Goal: Task Accomplishment & Management: Complete application form

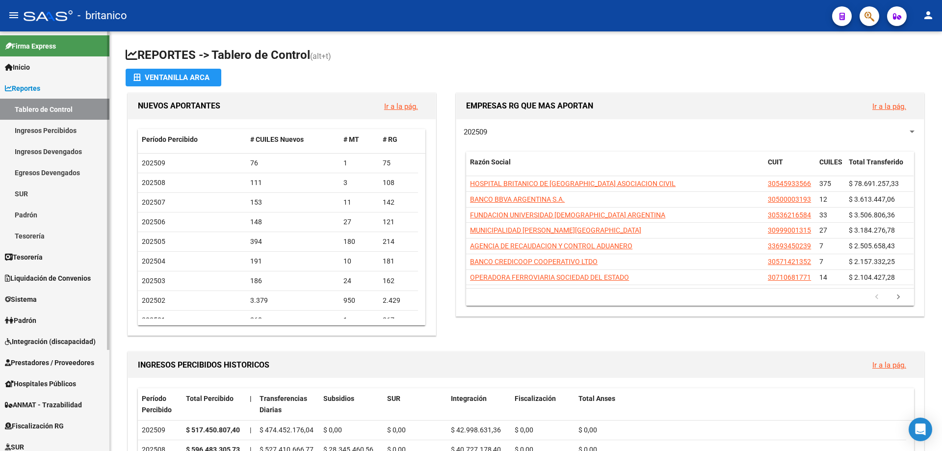
click at [79, 342] on span "Integración (discapacidad)" at bounding box center [50, 341] width 91 height 11
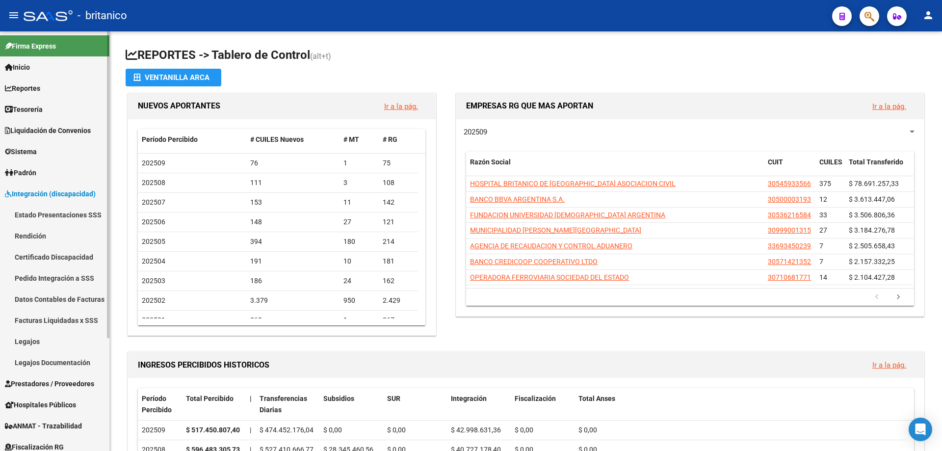
click at [34, 340] on link "Legajos" at bounding box center [54, 341] width 109 height 21
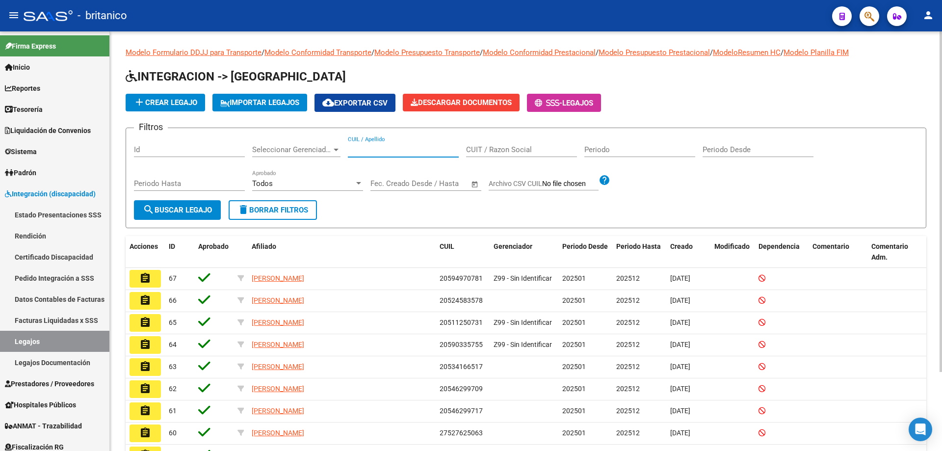
click at [390, 151] on input "CUIL / Apellido" at bounding box center [403, 149] width 111 height 9
type input "[PERSON_NAME]"
click at [184, 210] on span "search Buscar Legajo" at bounding box center [177, 210] width 69 height 9
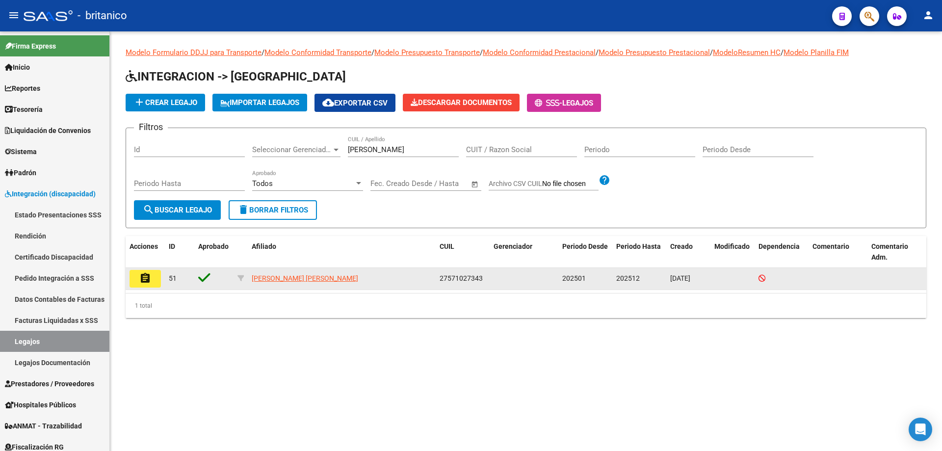
click at [149, 279] on mat-icon "assignment" at bounding box center [145, 278] width 12 height 12
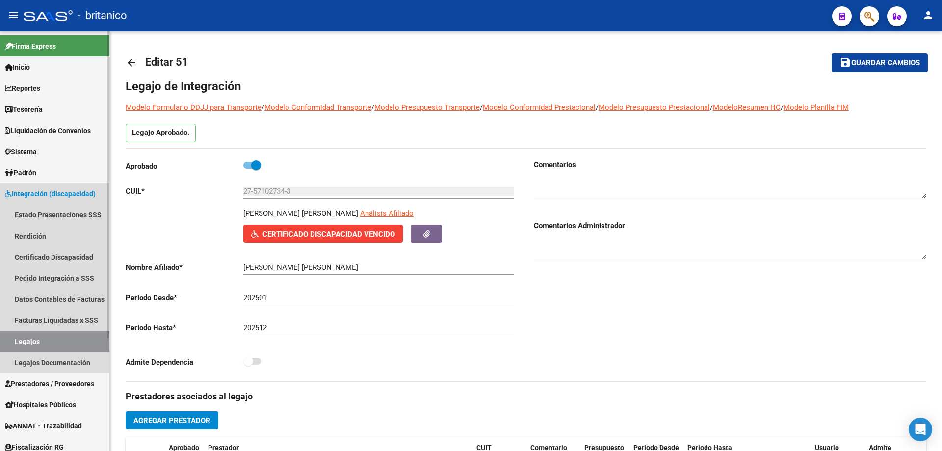
click at [26, 192] on span "Integración (discapacidad)" at bounding box center [50, 193] width 91 height 11
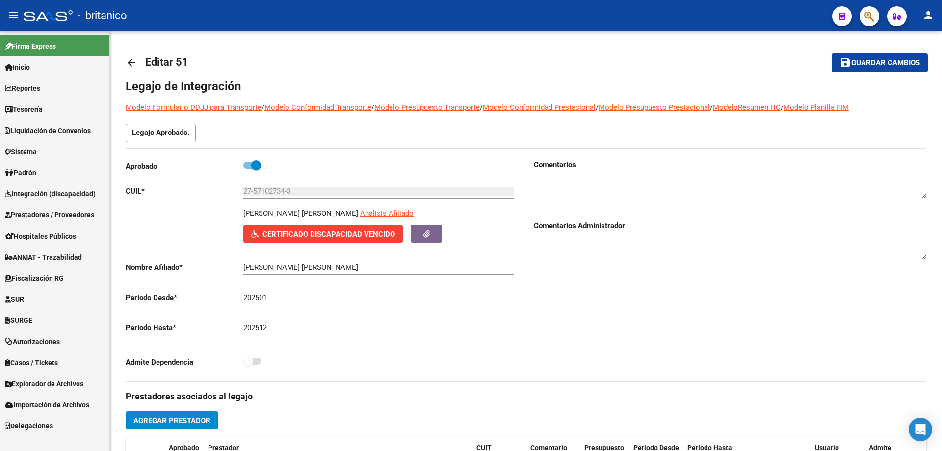
click at [68, 197] on span "Integración (discapacidad)" at bounding box center [50, 193] width 91 height 11
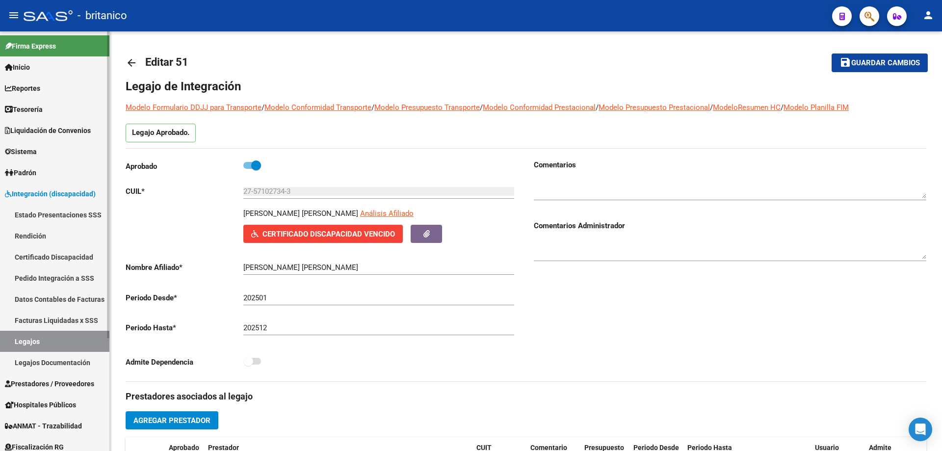
click at [62, 386] on span "Prestadores / Proveedores" at bounding box center [49, 383] width 89 height 11
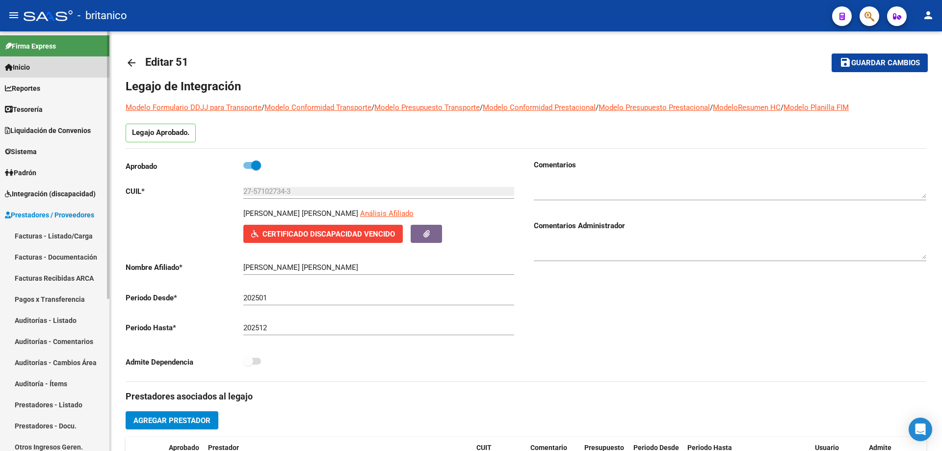
click at [26, 65] on span "Inicio" at bounding box center [17, 67] width 25 height 11
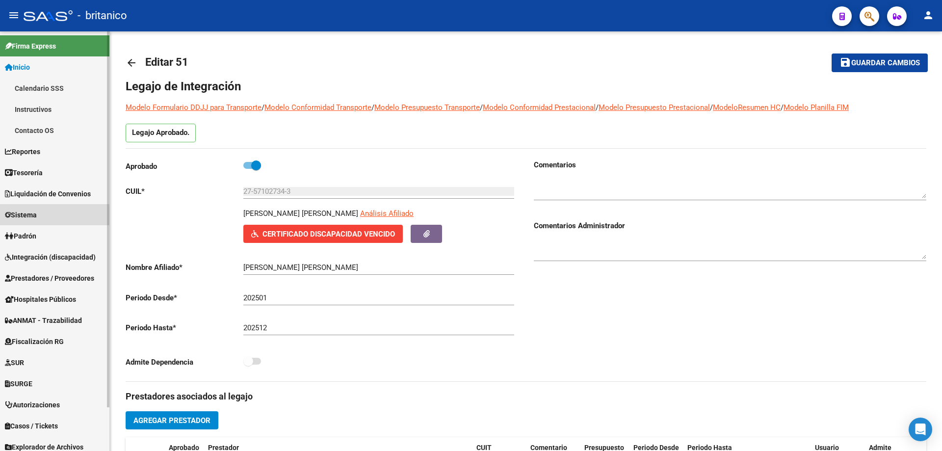
click at [29, 217] on span "Sistema" at bounding box center [21, 215] width 32 height 11
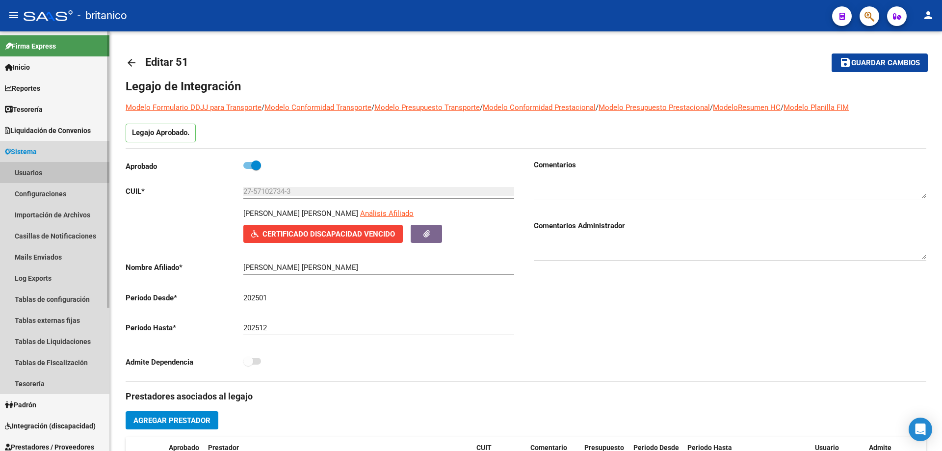
click at [32, 170] on link "Usuarios" at bounding box center [54, 172] width 109 height 21
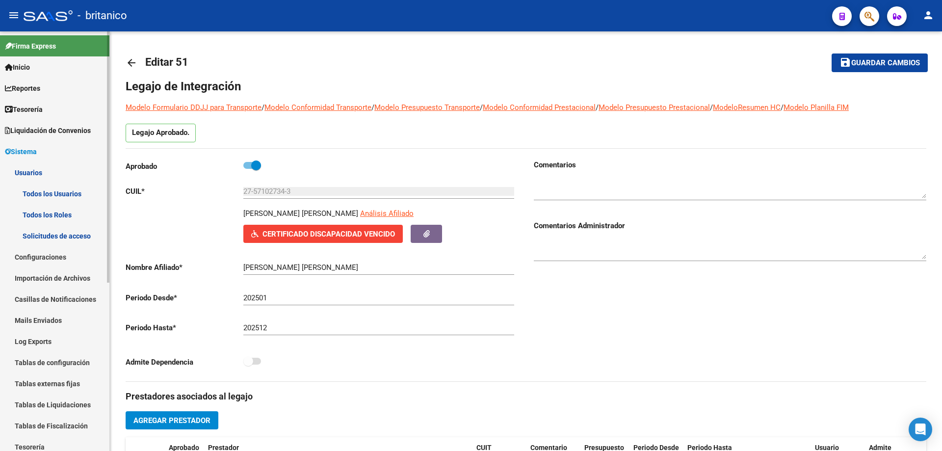
click at [62, 189] on link "Todos los Usuarios" at bounding box center [54, 193] width 109 height 21
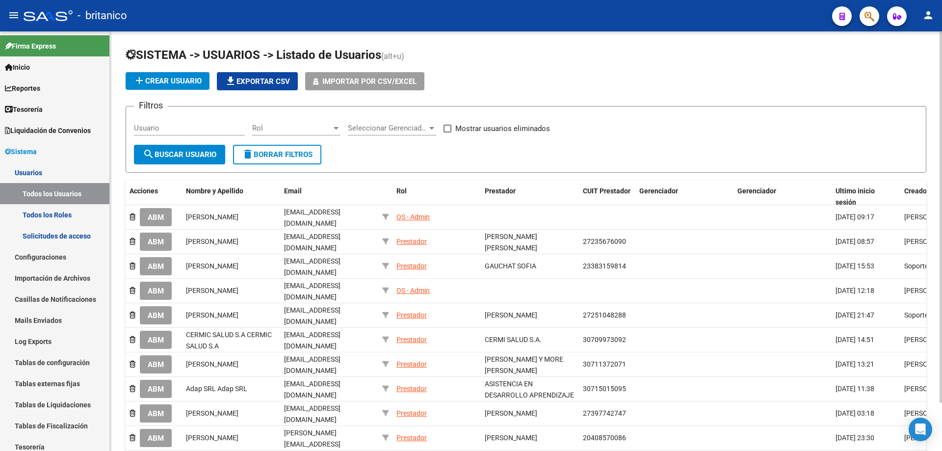
click at [164, 82] on span "add Crear Usuario" at bounding box center [167, 81] width 68 height 9
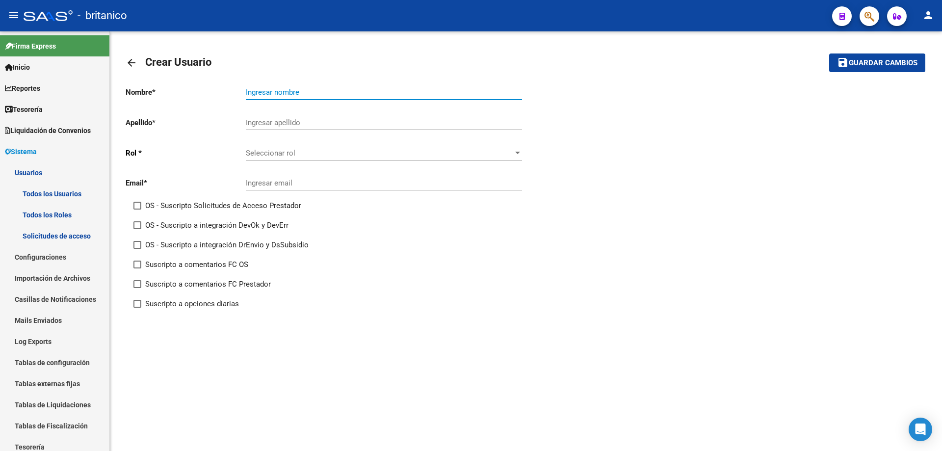
click at [288, 94] on input "Ingresar nombre" at bounding box center [384, 92] width 276 height 9
type input "[PERSON_NAME]"
drag, startPoint x: 286, startPoint y: 172, endPoint x: 259, endPoint y: 183, distance: 29.3
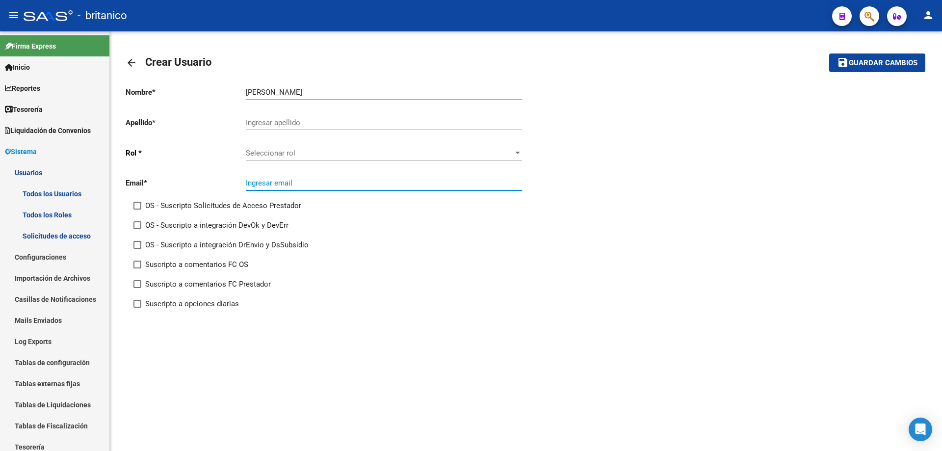
paste input "[EMAIL_ADDRESS][DOMAIN_NAME]"
type input "[EMAIL_ADDRESS][DOMAIN_NAME]"
click at [275, 155] on span "Seleccionar rol" at bounding box center [379, 153] width 267 height 9
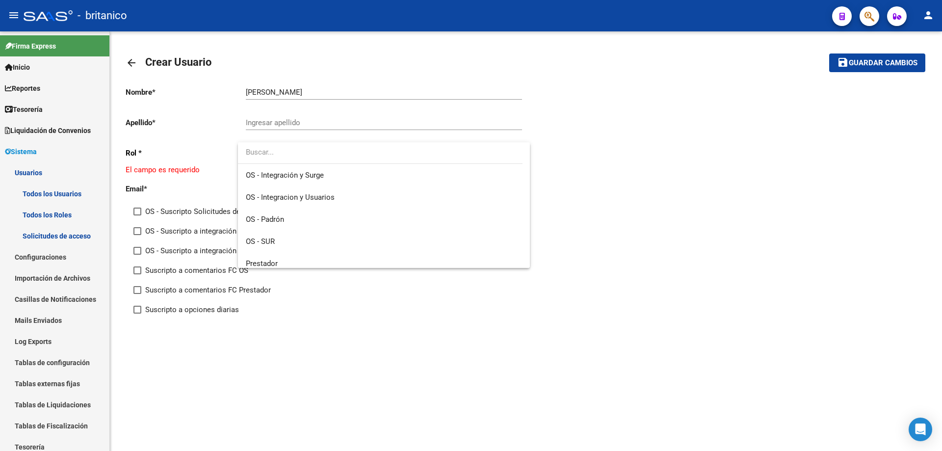
scroll to position [95, 0]
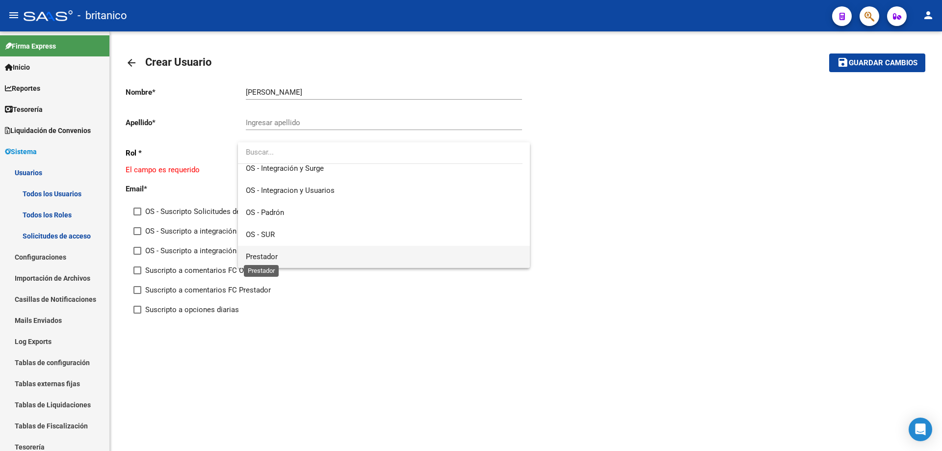
drag, startPoint x: 247, startPoint y: 252, endPoint x: 253, endPoint y: 250, distance: 6.1
click at [253, 250] on span "Prestador" at bounding box center [384, 257] width 276 height 22
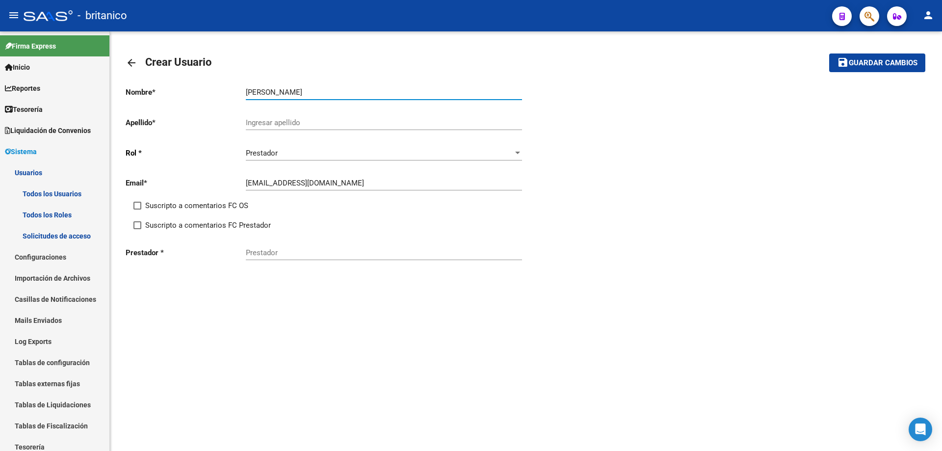
drag, startPoint x: 289, startPoint y: 89, endPoint x: 237, endPoint y: 88, distance: 51.0
click at [235, 88] on app-form-text-field "Nombre * [PERSON_NAME] Ingresar nombre" at bounding box center [324, 92] width 396 height 9
click at [263, 116] on div "Ingresar apellido" at bounding box center [384, 119] width 276 height 21
click at [266, 121] on input "Ingresar apellido" at bounding box center [384, 122] width 276 height 9
paste input "[PERSON_NAME]"
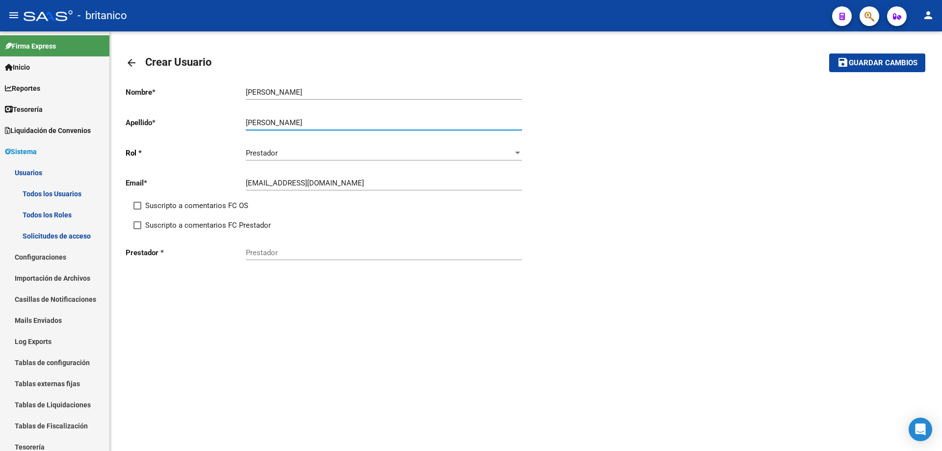
type input "[PERSON_NAME]"
drag, startPoint x: 290, startPoint y: 96, endPoint x: 244, endPoint y: 89, distance: 47.1
click at [244, 89] on app-form-text-field "Nombre * [PERSON_NAME] Ingresar nombre" at bounding box center [324, 92] width 396 height 9
type input "[GEOGRAPHIC_DATA]"
click at [137, 224] on span at bounding box center [137, 225] width 8 height 8
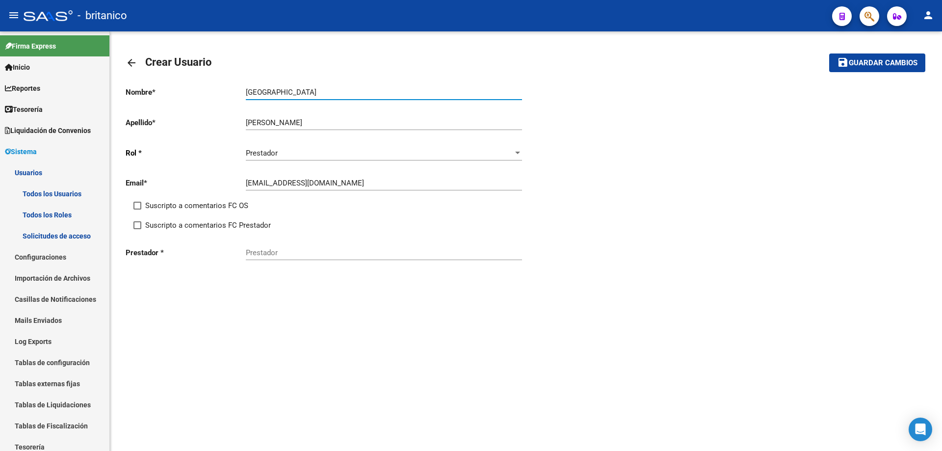
click at [137, 229] on input "Suscripto a comentarios FC Prestador" at bounding box center [137, 229] width 0 height 0
checkbox input "true"
click at [138, 205] on span at bounding box center [137, 206] width 8 height 8
click at [137, 210] on input "Suscripto a comentarios FC OS" at bounding box center [137, 210] width 0 height 0
checkbox input "true"
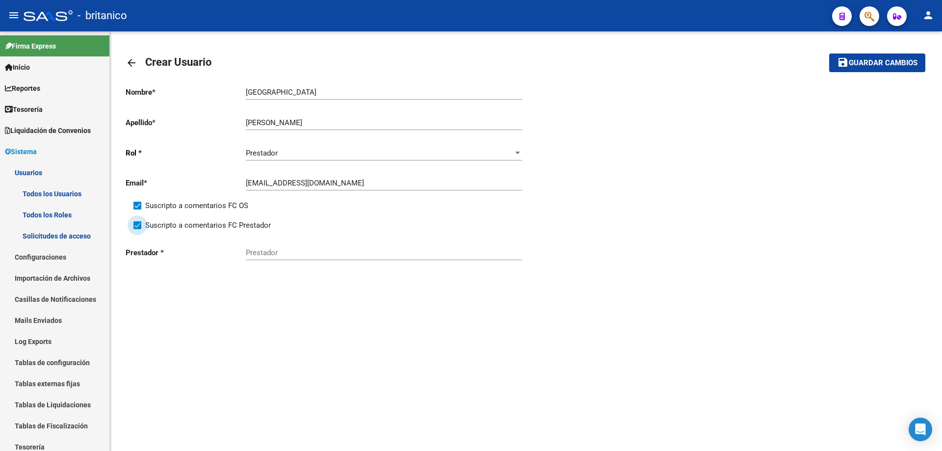
click at [135, 222] on span at bounding box center [137, 225] width 8 height 8
click at [137, 229] on input "Suscripto a comentarios FC Prestador" at bounding box center [137, 229] width 0 height 0
checkbox input "false"
click at [289, 245] on div "Prestador" at bounding box center [384, 249] width 276 height 21
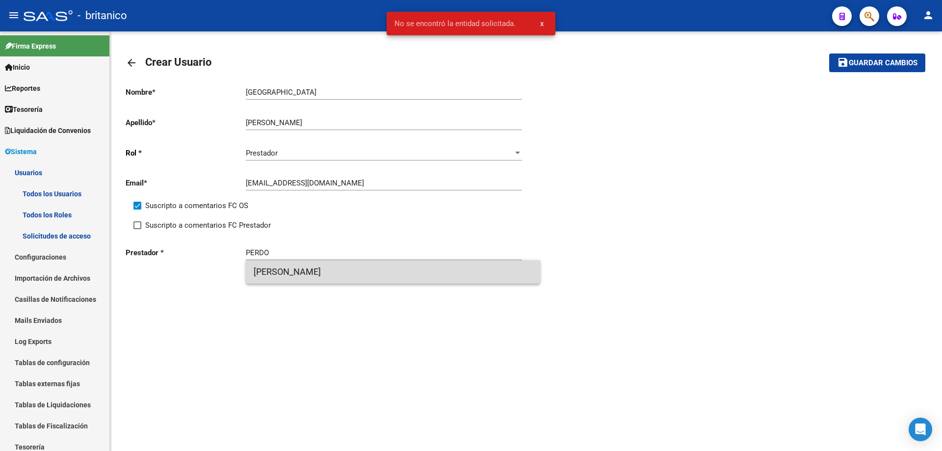
click at [351, 268] on span "[PERSON_NAME]" at bounding box center [393, 272] width 279 height 24
type input "[PERSON_NAME]"
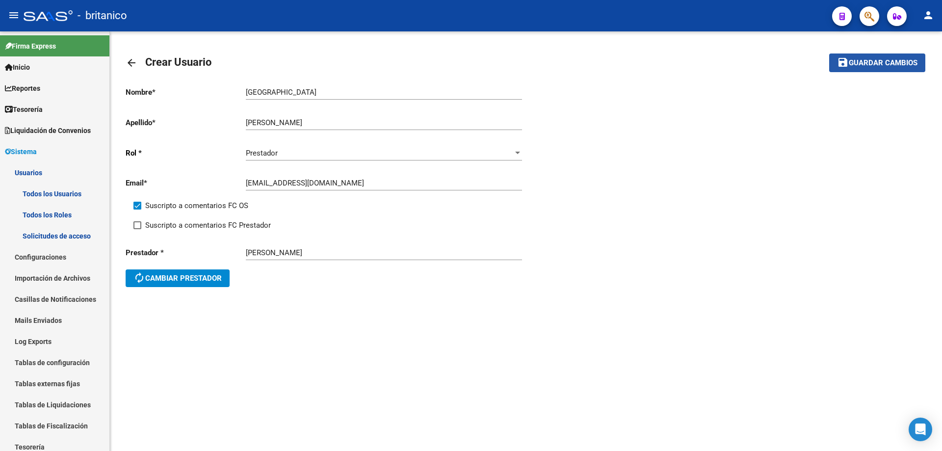
click at [888, 60] on span "Guardar cambios" at bounding box center [883, 63] width 69 height 9
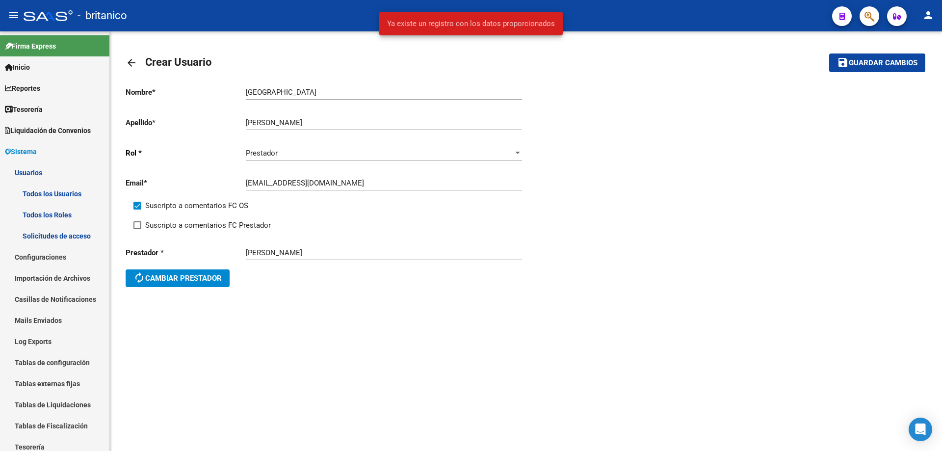
click at [688, 184] on div "Nombre * [GEOGRAPHIC_DATA][PERSON_NAME] nombre Apellido * [PERSON_NAME] Ingresa…" at bounding box center [526, 188] width 801 height 219
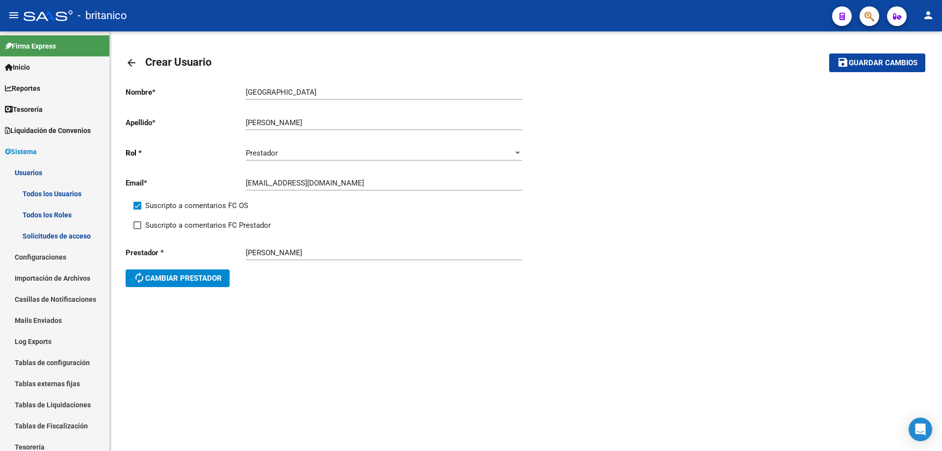
click at [130, 63] on mat-icon "arrow_back" at bounding box center [132, 63] width 12 height 12
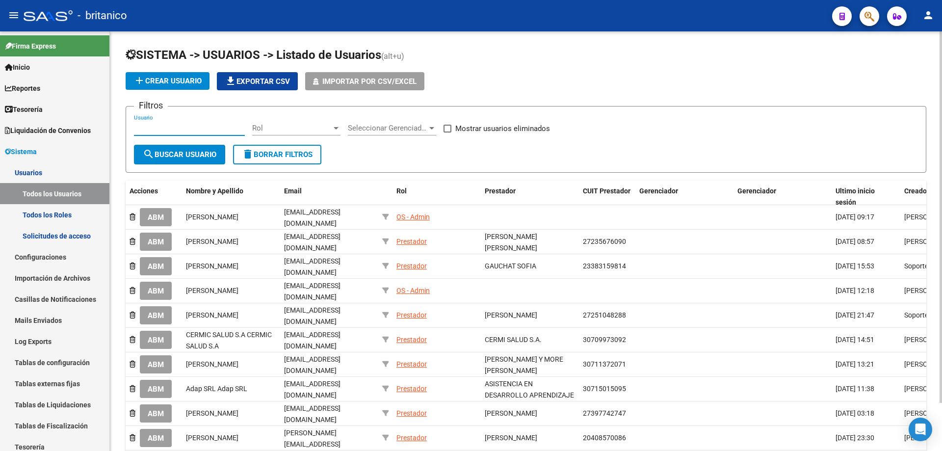
click at [151, 127] on input "Usuario" at bounding box center [189, 128] width 111 height 9
type input "perdom"
click at [156, 154] on span "search Buscar Usuario" at bounding box center [180, 154] width 74 height 9
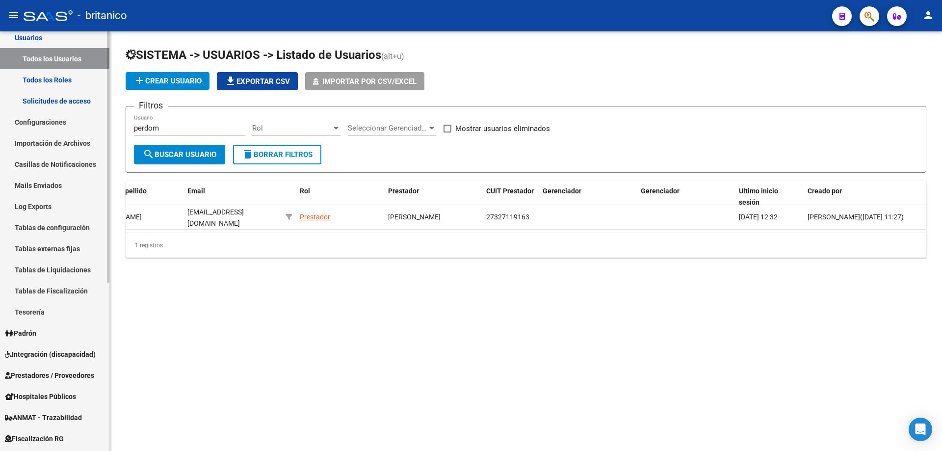
scroll to position [147, 0]
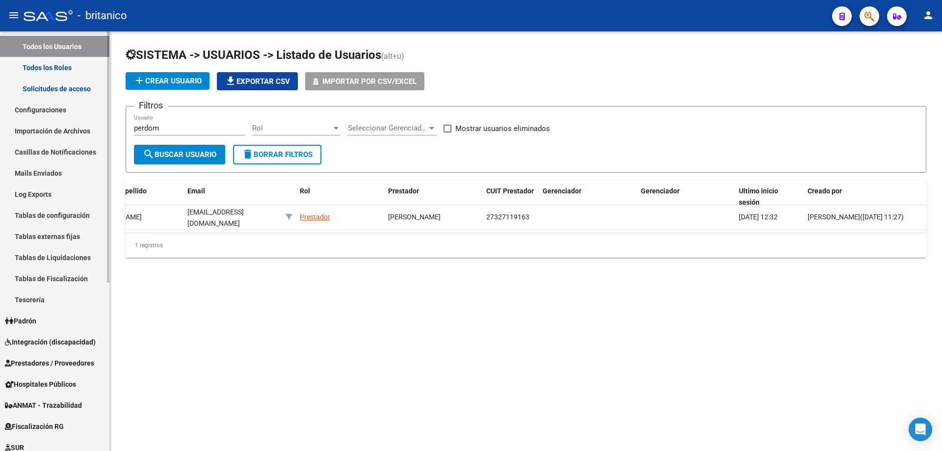
click at [81, 338] on span "Integración (discapacidad)" at bounding box center [50, 342] width 91 height 11
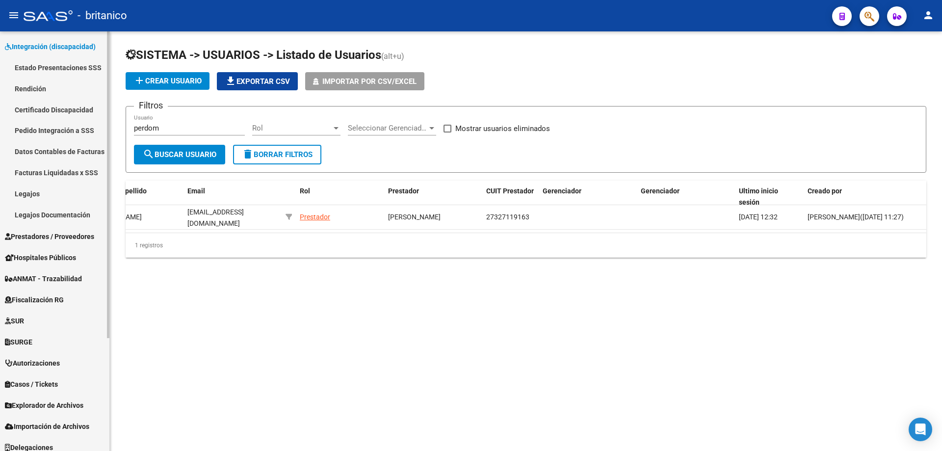
click at [86, 130] on link "Pedido Integración a SSS" at bounding box center [54, 130] width 109 height 21
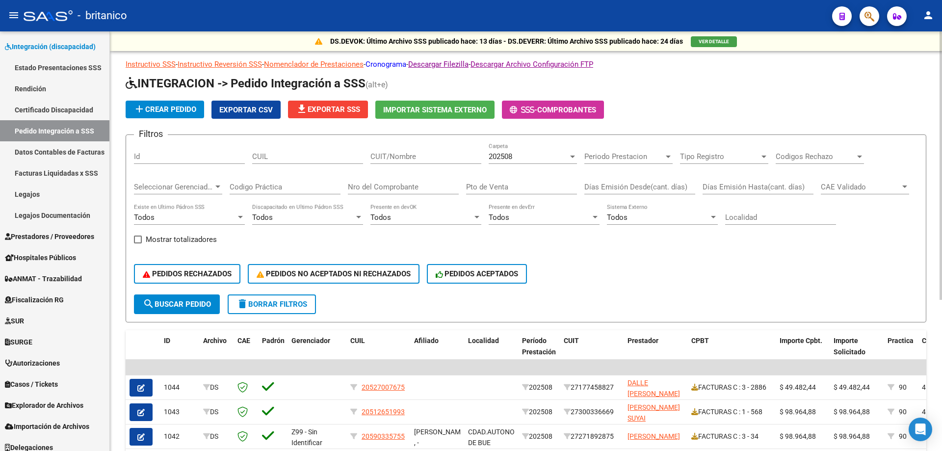
click at [398, 64] on link "Cronograma" at bounding box center [386, 64] width 41 height 9
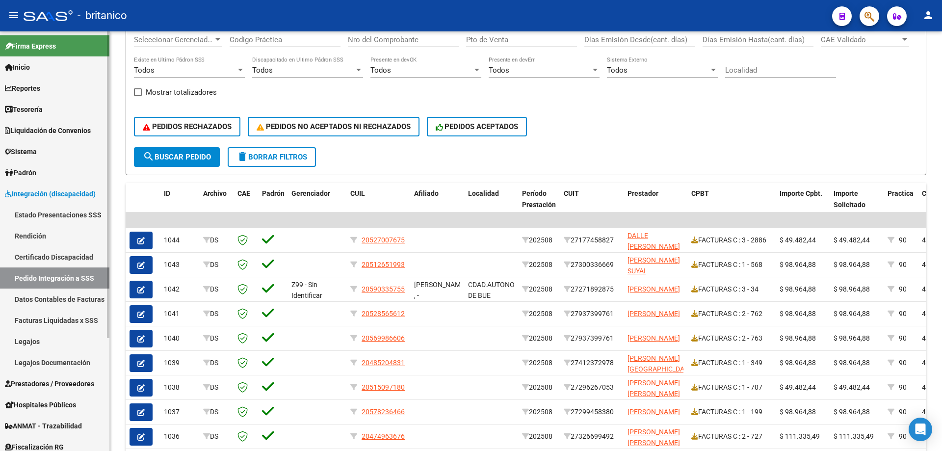
click at [82, 386] on span "Prestadores / Proveedores" at bounding box center [49, 383] width 89 height 11
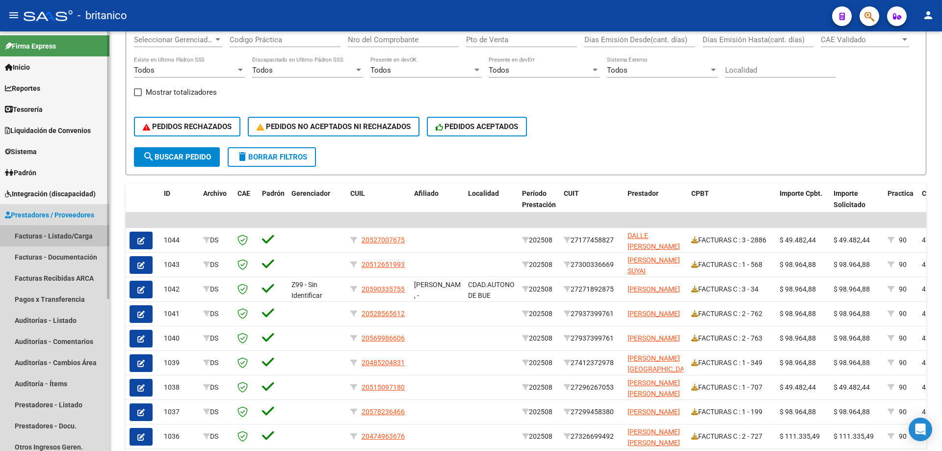
click at [82, 238] on link "Facturas - Listado/Carga" at bounding box center [54, 235] width 109 height 21
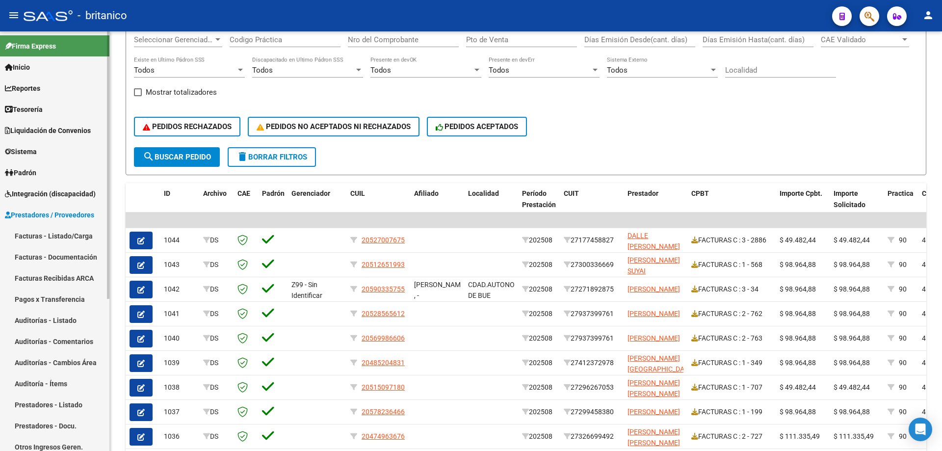
click at [68, 233] on link "Facturas - Listado/Carga" at bounding box center [54, 235] width 109 height 21
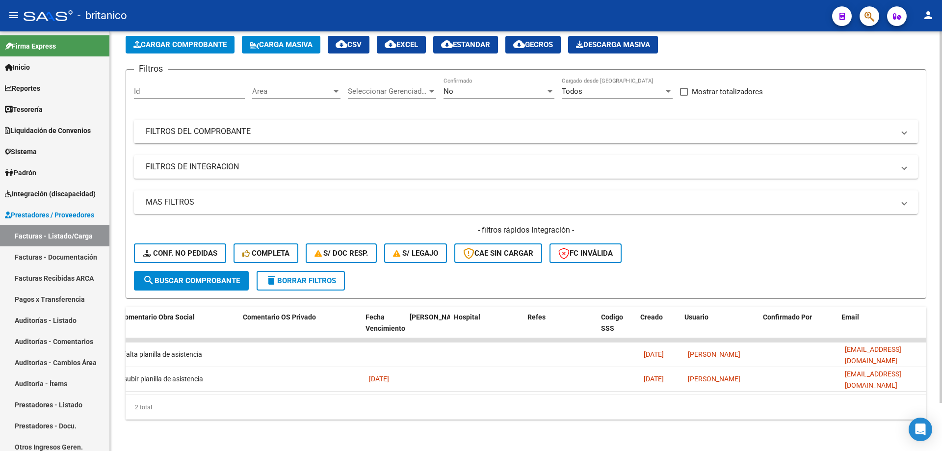
scroll to position [0, 1720]
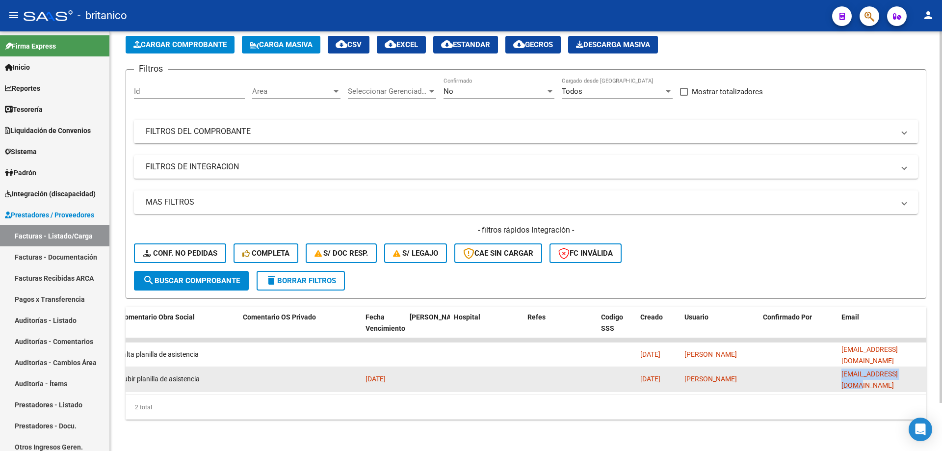
drag, startPoint x: 843, startPoint y: 370, endPoint x: 916, endPoint y: 371, distance: 72.6
click at [916, 371] on div "[EMAIL_ADDRESS][DOMAIN_NAME]" at bounding box center [886, 378] width 90 height 21
copy span "[EMAIL_ADDRESS][DOMAIN_NAME]"
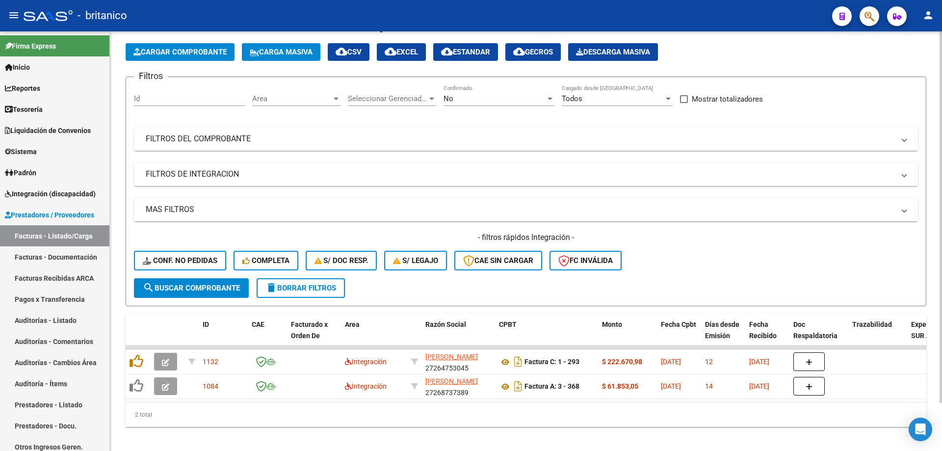
scroll to position [54, 0]
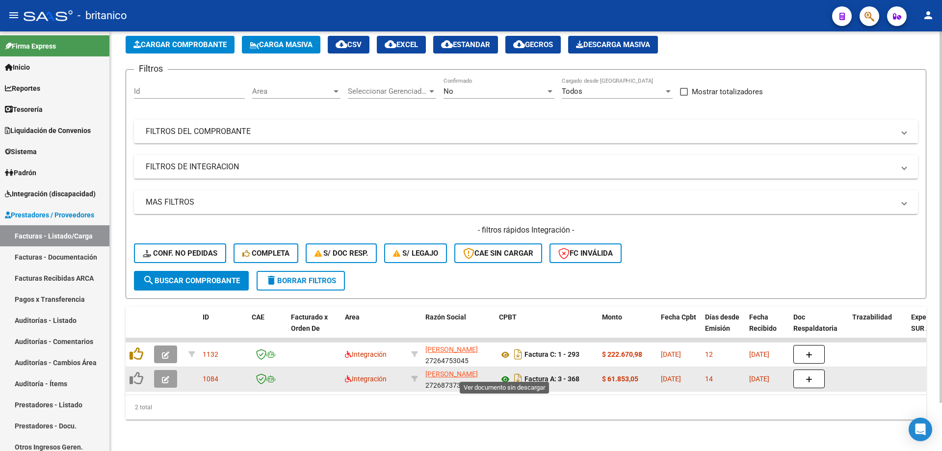
click at [507, 374] on icon at bounding box center [505, 379] width 13 height 12
click at [164, 376] on icon "button" at bounding box center [165, 379] width 7 height 7
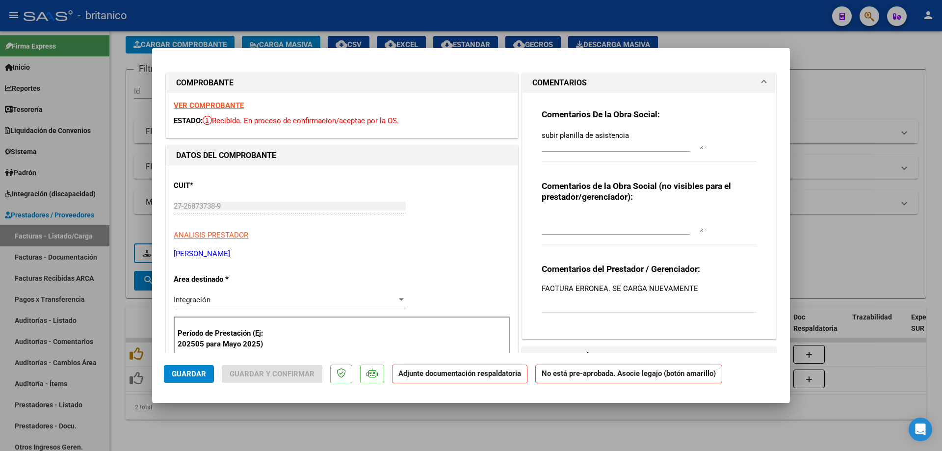
click at [850, 124] on div at bounding box center [471, 225] width 942 height 451
type input "$ 0,00"
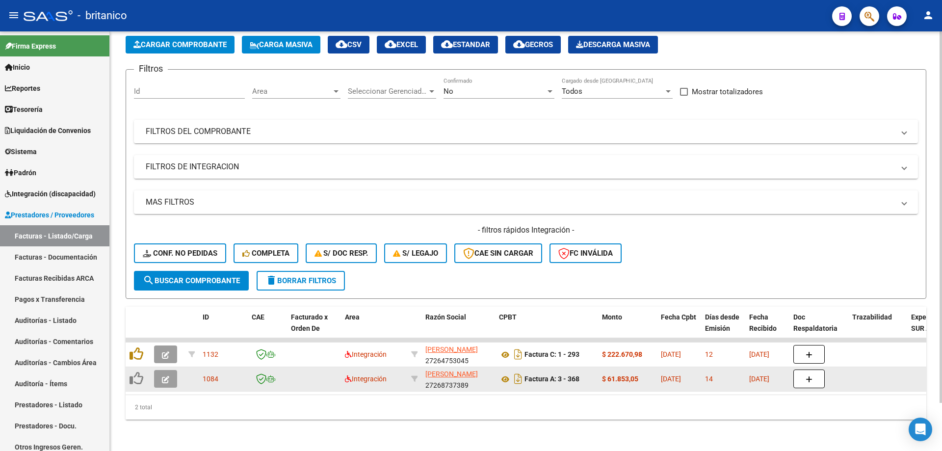
click at [167, 376] on icon "button" at bounding box center [165, 379] width 7 height 7
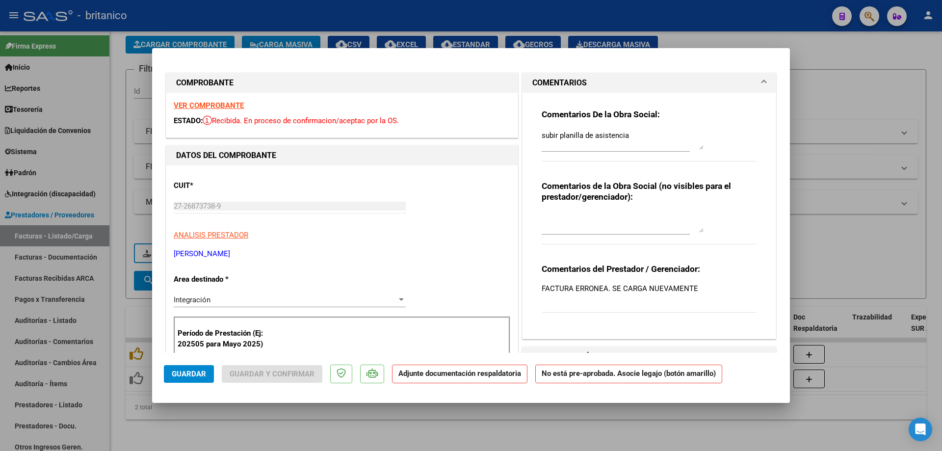
click at [399, 300] on div at bounding box center [401, 299] width 5 height 2
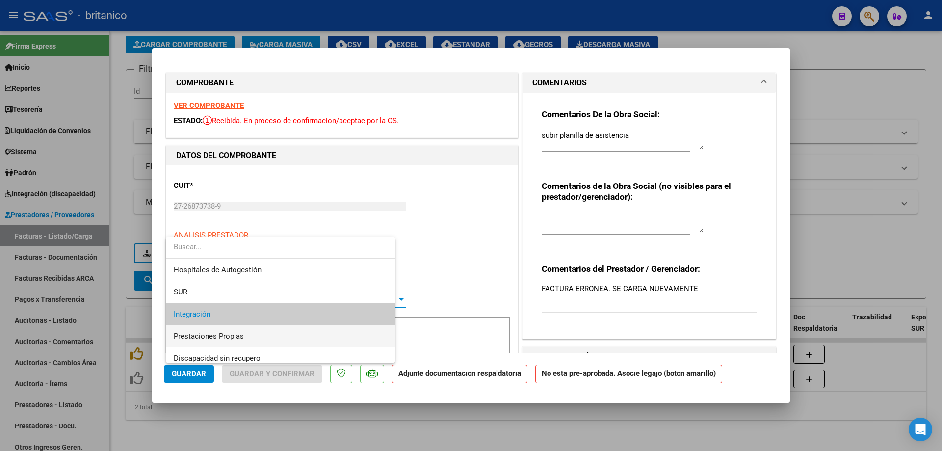
scroll to position [15, 0]
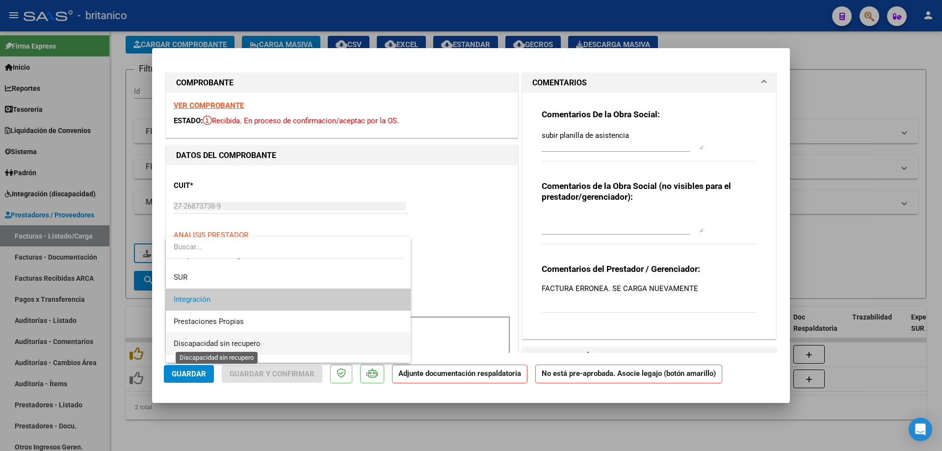
click at [242, 341] on span "Discapacidad sin recupero" at bounding box center [217, 343] width 87 height 9
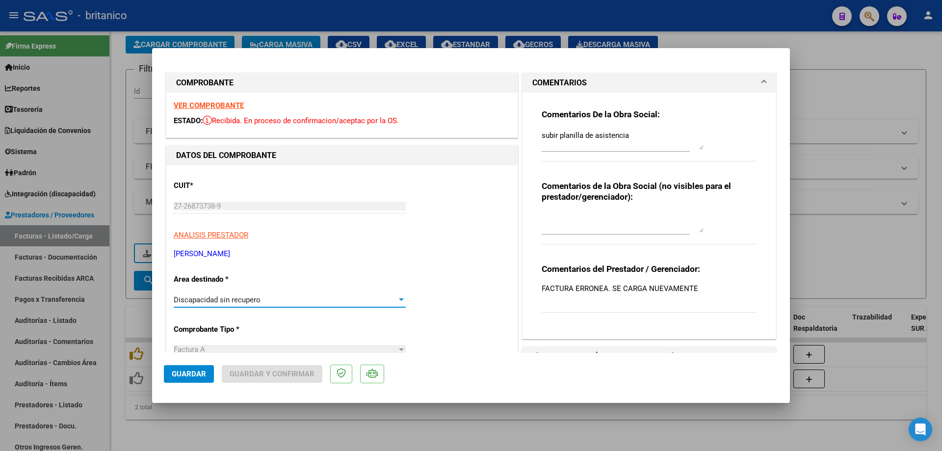
click at [197, 369] on button "Guardar" at bounding box center [189, 374] width 50 height 18
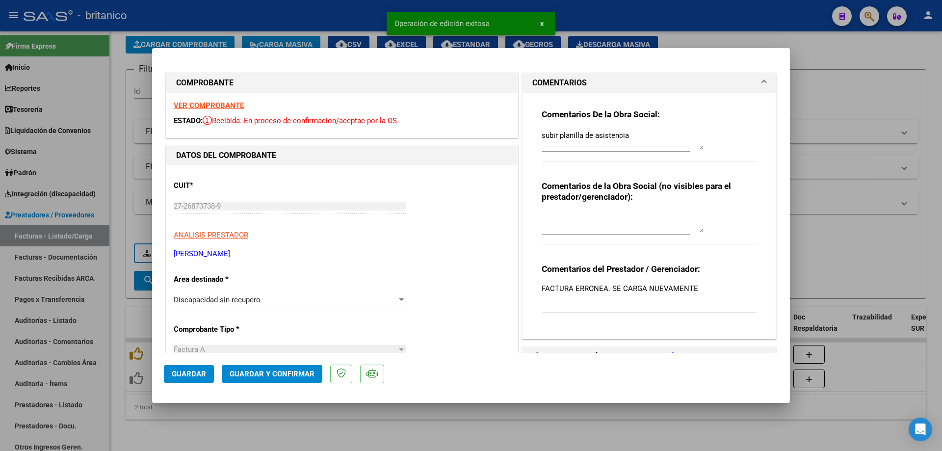
click at [186, 372] on span "Guardar" at bounding box center [189, 373] width 34 height 9
click at [270, 429] on div at bounding box center [471, 225] width 942 height 451
type input "$ 0,00"
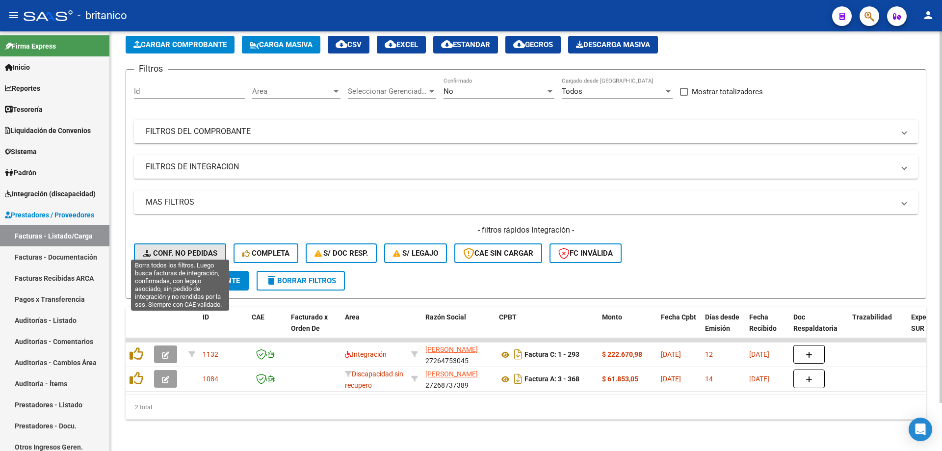
click at [187, 249] on span "Conf. no pedidas" at bounding box center [180, 253] width 75 height 9
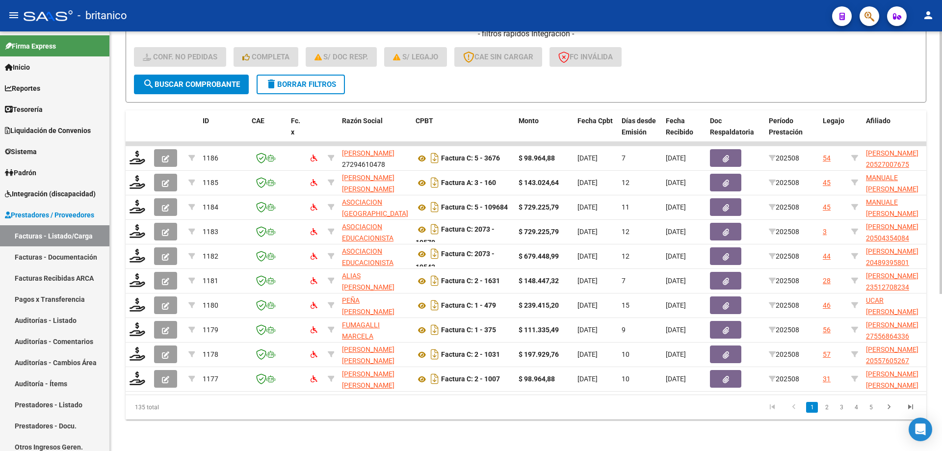
scroll to position [251, 0]
click at [829, 408] on link "2" at bounding box center [827, 407] width 12 height 11
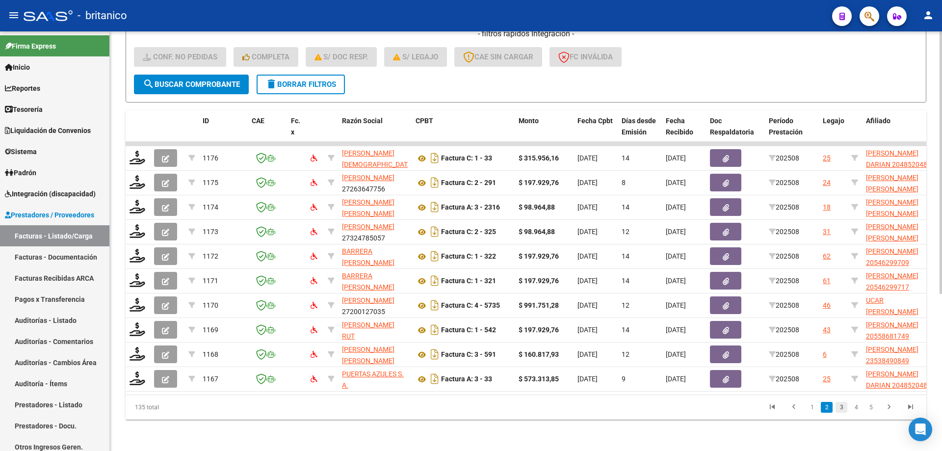
click at [844, 405] on link "3" at bounding box center [842, 407] width 12 height 11
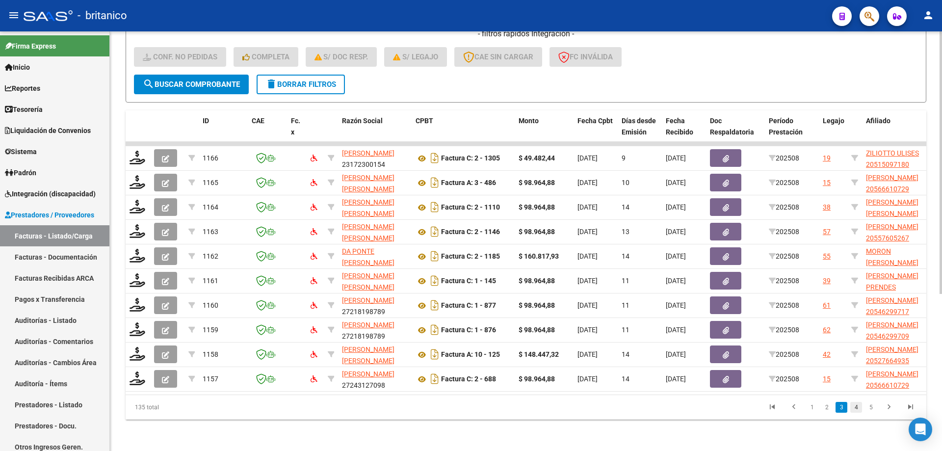
click at [854, 409] on link "4" at bounding box center [856, 407] width 12 height 11
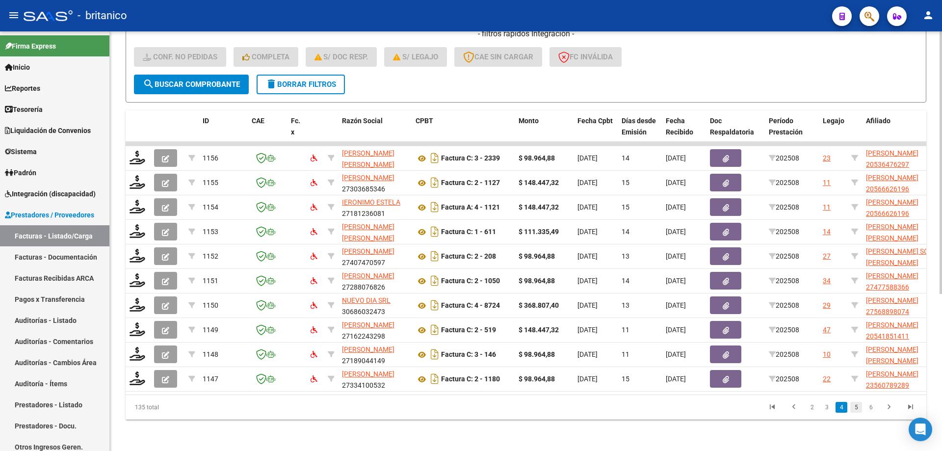
click at [856, 402] on link "5" at bounding box center [856, 407] width 12 height 11
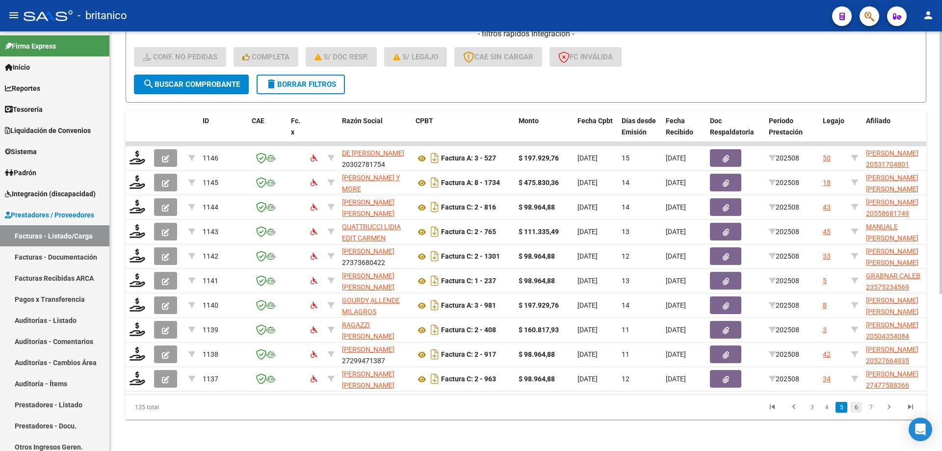
click at [852, 409] on link "6" at bounding box center [856, 407] width 12 height 11
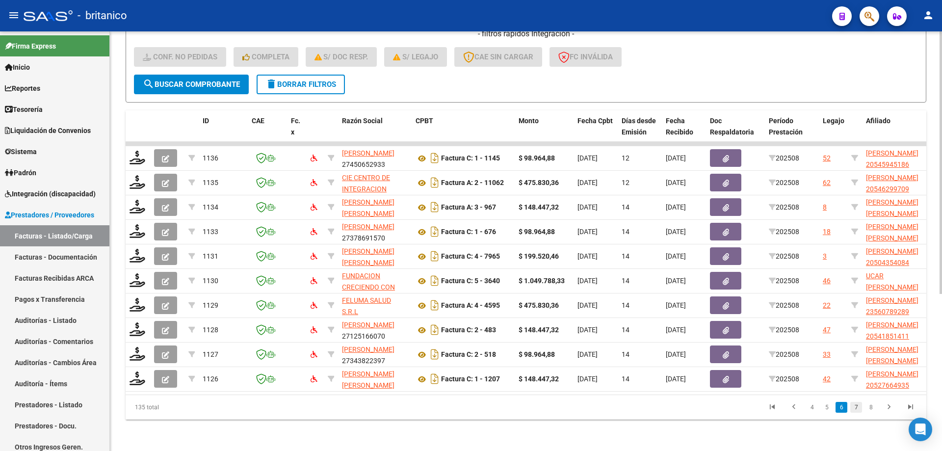
click at [856, 406] on link "7" at bounding box center [856, 407] width 12 height 11
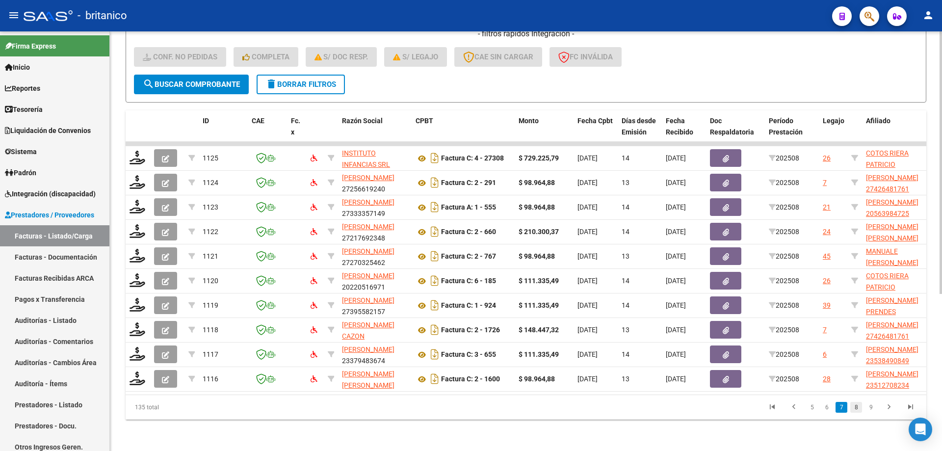
click at [857, 406] on link "8" at bounding box center [856, 407] width 12 height 11
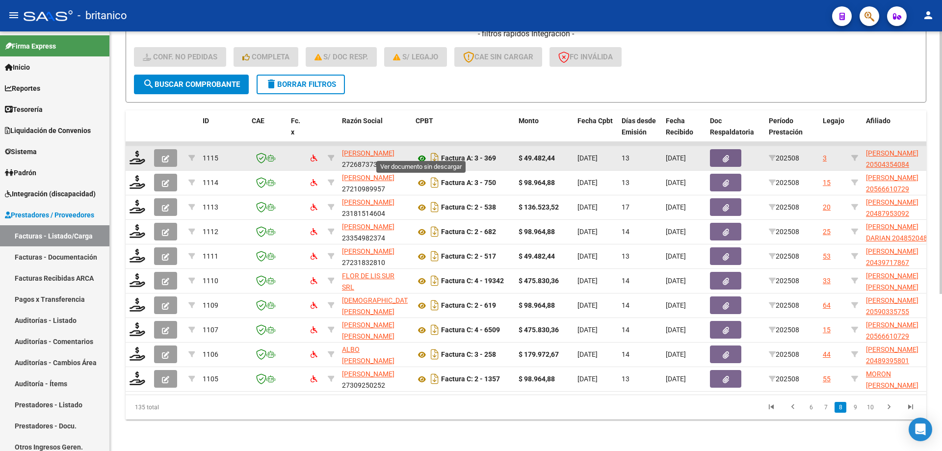
click at [421, 153] on icon at bounding box center [422, 159] width 13 height 12
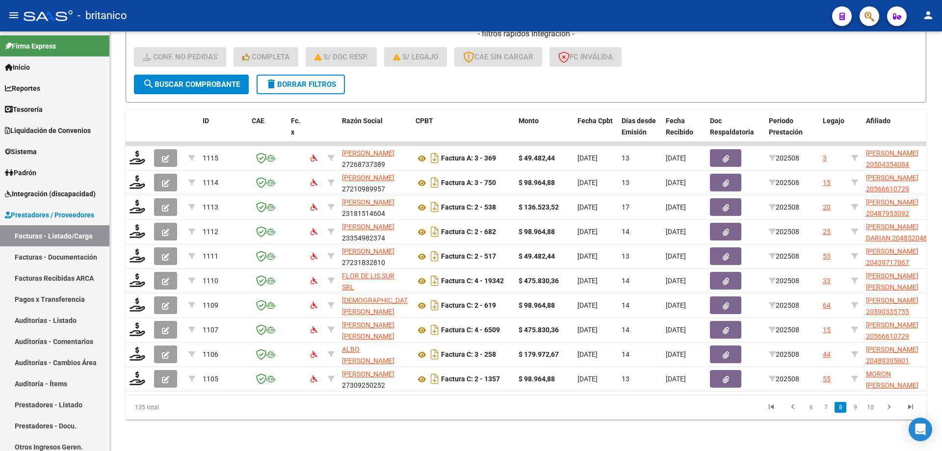
click at [462, 399] on datatable-pager "6 7 8 9 10" at bounding box center [605, 407] width 632 height 17
click at [81, 204] on link "Prestadores / Proveedores" at bounding box center [54, 214] width 109 height 21
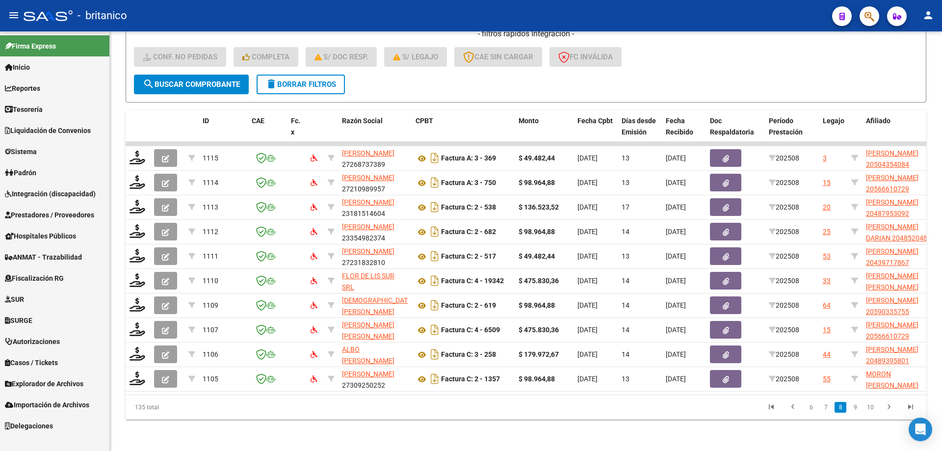
click at [86, 193] on span "Integración (discapacidad)" at bounding box center [50, 193] width 91 height 11
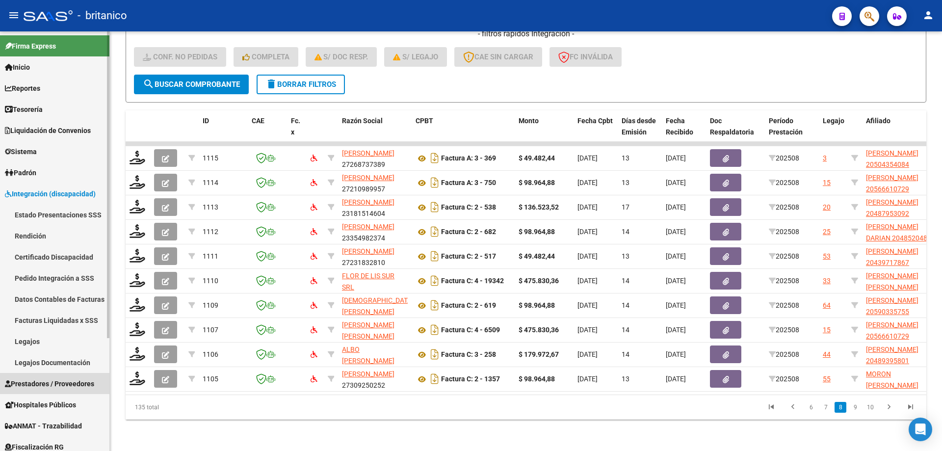
drag, startPoint x: 82, startPoint y: 382, endPoint x: 89, endPoint y: 380, distance: 7.1
click at [83, 382] on span "Prestadores / Proveedores" at bounding box center [49, 383] width 89 height 11
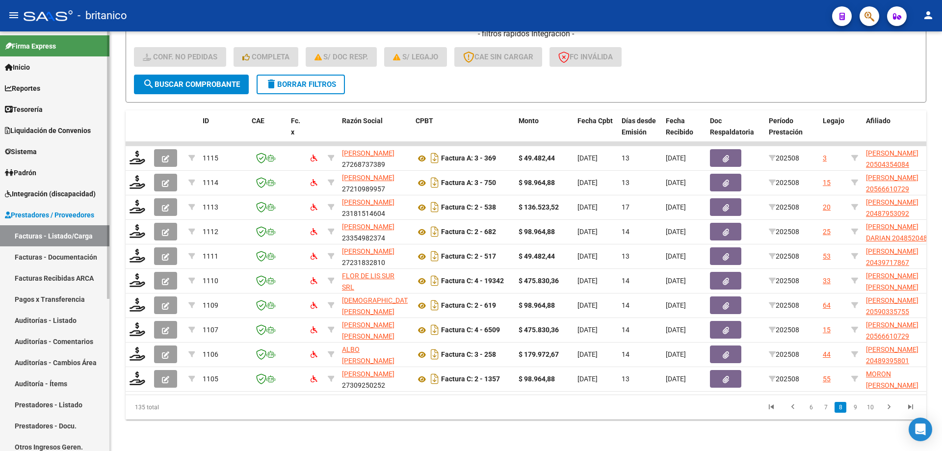
click at [86, 237] on link "Facturas - Listado/Carga" at bounding box center [54, 235] width 109 height 21
click at [59, 256] on link "Facturas - Documentación" at bounding box center [54, 256] width 109 height 21
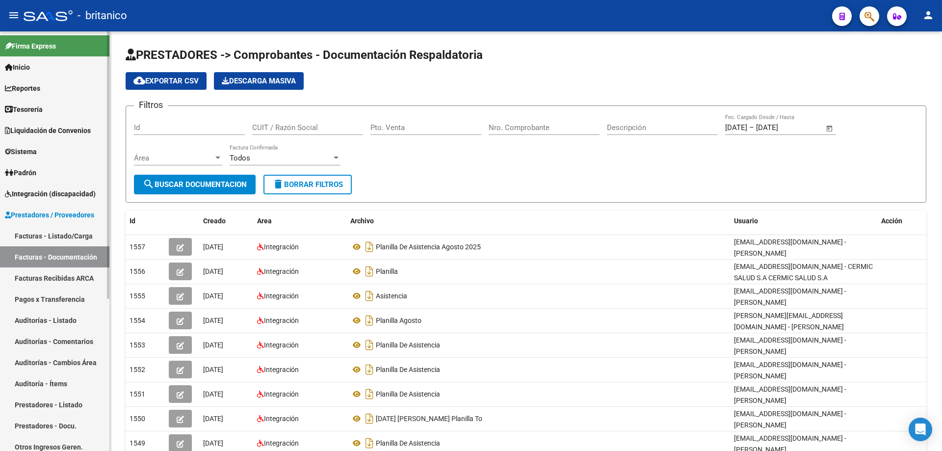
click at [79, 236] on link "Facturas - Listado/Carga" at bounding box center [54, 235] width 109 height 21
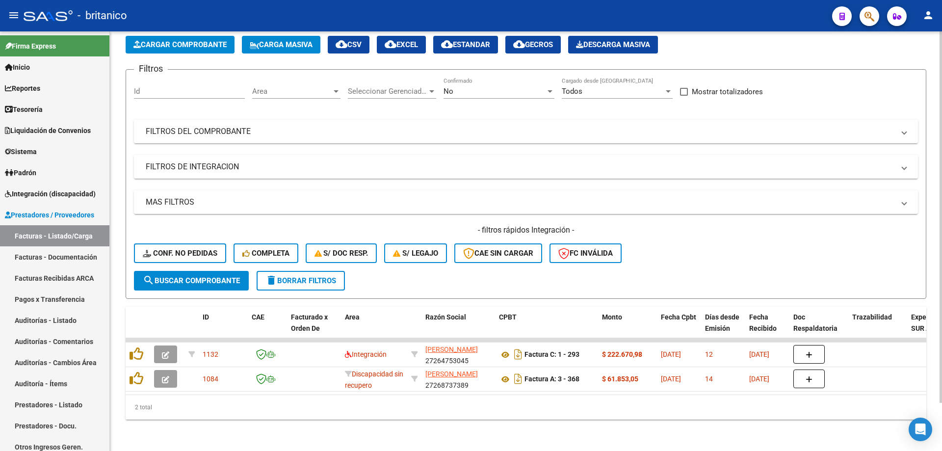
scroll to position [54, 0]
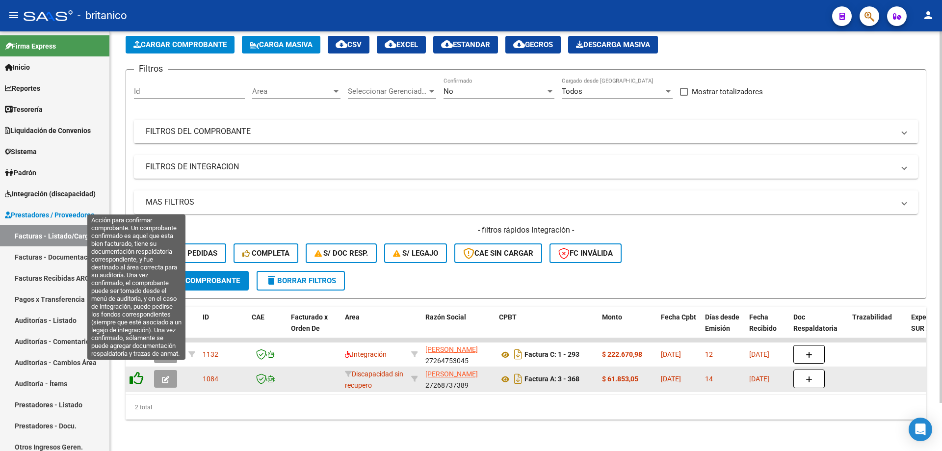
click at [138, 371] on icon at bounding box center [137, 378] width 14 height 14
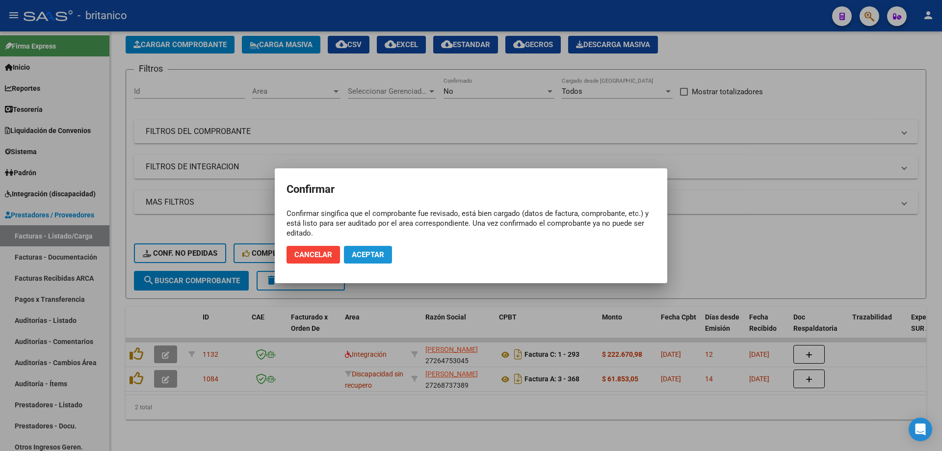
click at [389, 252] on button "Aceptar" at bounding box center [368, 255] width 48 height 18
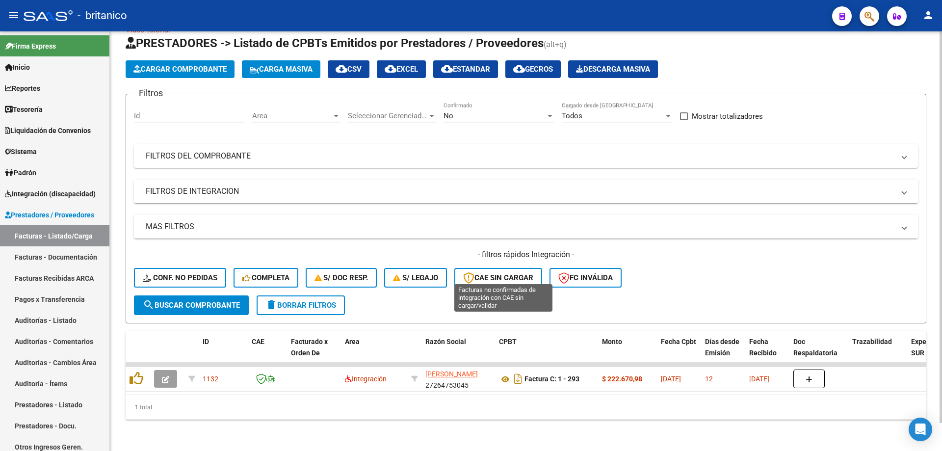
scroll to position [30, 0]
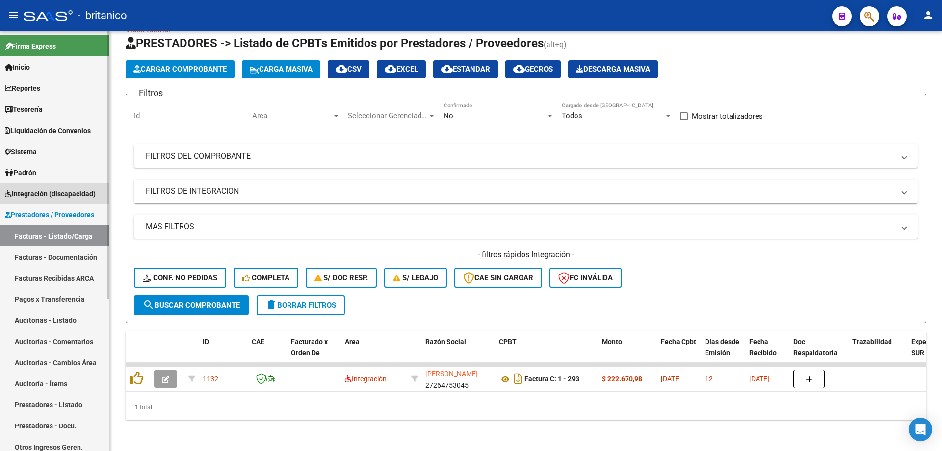
click at [74, 192] on span "Integración (discapacidad)" at bounding box center [50, 193] width 91 height 11
